Goal: Task Accomplishment & Management: Use online tool/utility

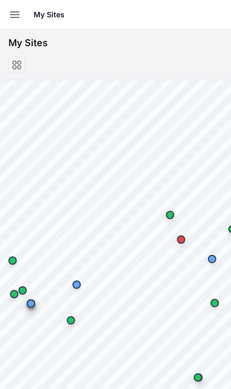
click at [12, 18] on icon "button" at bounding box center [14, 15] width 9 height 6
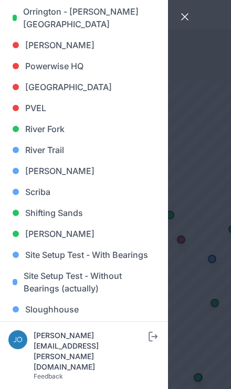
scroll to position [765, 0]
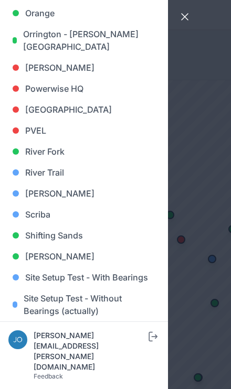
click at [56, 195] on link "[PERSON_NAME]" at bounding box center [83, 193] width 151 height 21
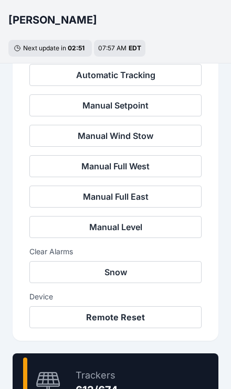
scroll to position [384, 0]
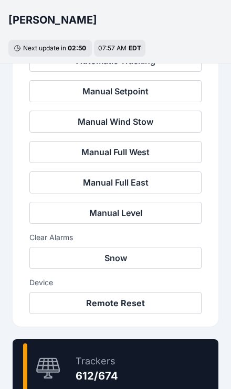
click at [152, 364] on div "90.8 % Trackers 612/674" at bounding box center [115, 368] width 205 height 59
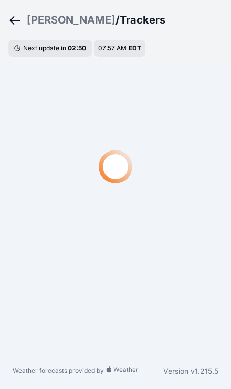
scroll to position [36, 0]
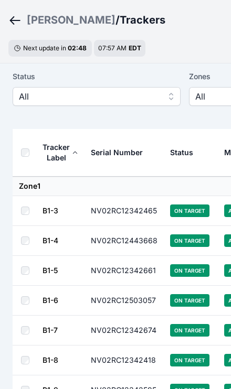
click at [104, 102] on span "All" at bounding box center [89, 96] width 140 height 13
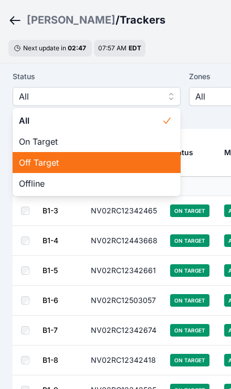
click at [74, 166] on span "Off Target" at bounding box center [90, 162] width 143 height 13
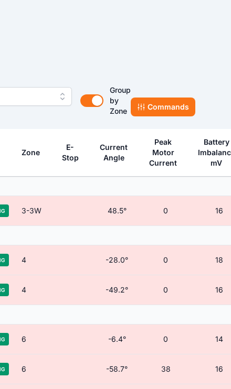
scroll to position [36, 292]
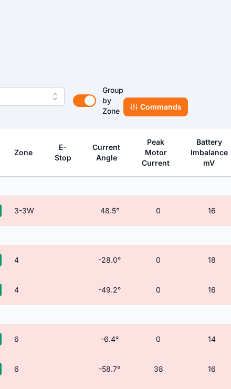
click at [167, 108] on button "Commands" at bounding box center [155, 106] width 64 height 19
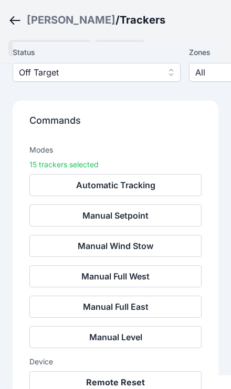
scroll to position [103, 0]
click at [145, 385] on button "Remote Reset" at bounding box center [115, 382] width 172 height 22
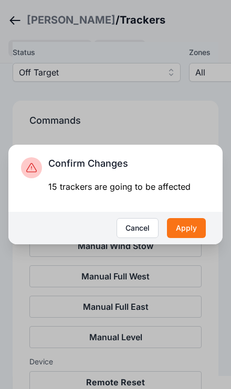
click at [193, 238] on button "Apply" at bounding box center [186, 228] width 39 height 20
